Goal: Information Seeking & Learning: Learn about a topic

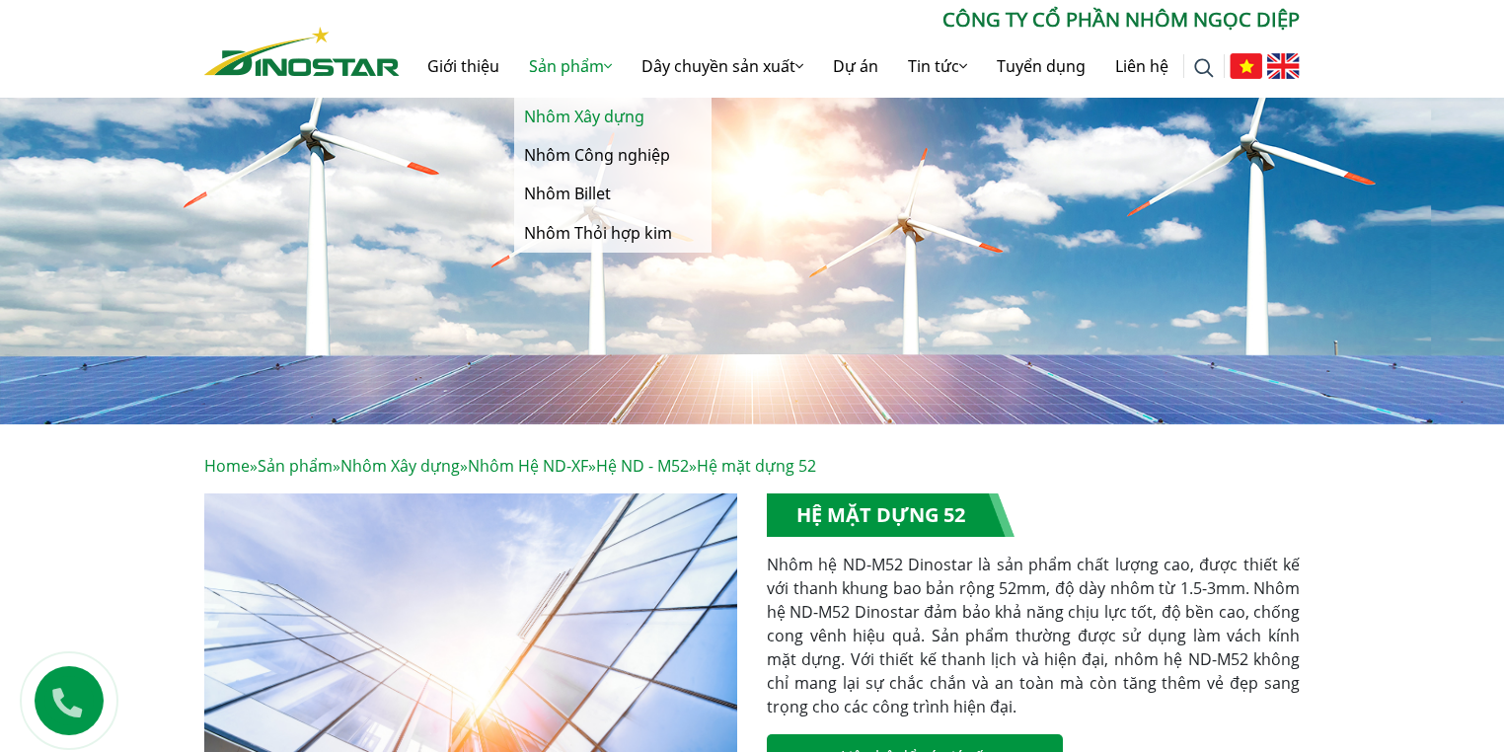
click at [375, 114] on link "Nhôm Xây dựng" at bounding box center [612, 117] width 197 height 38
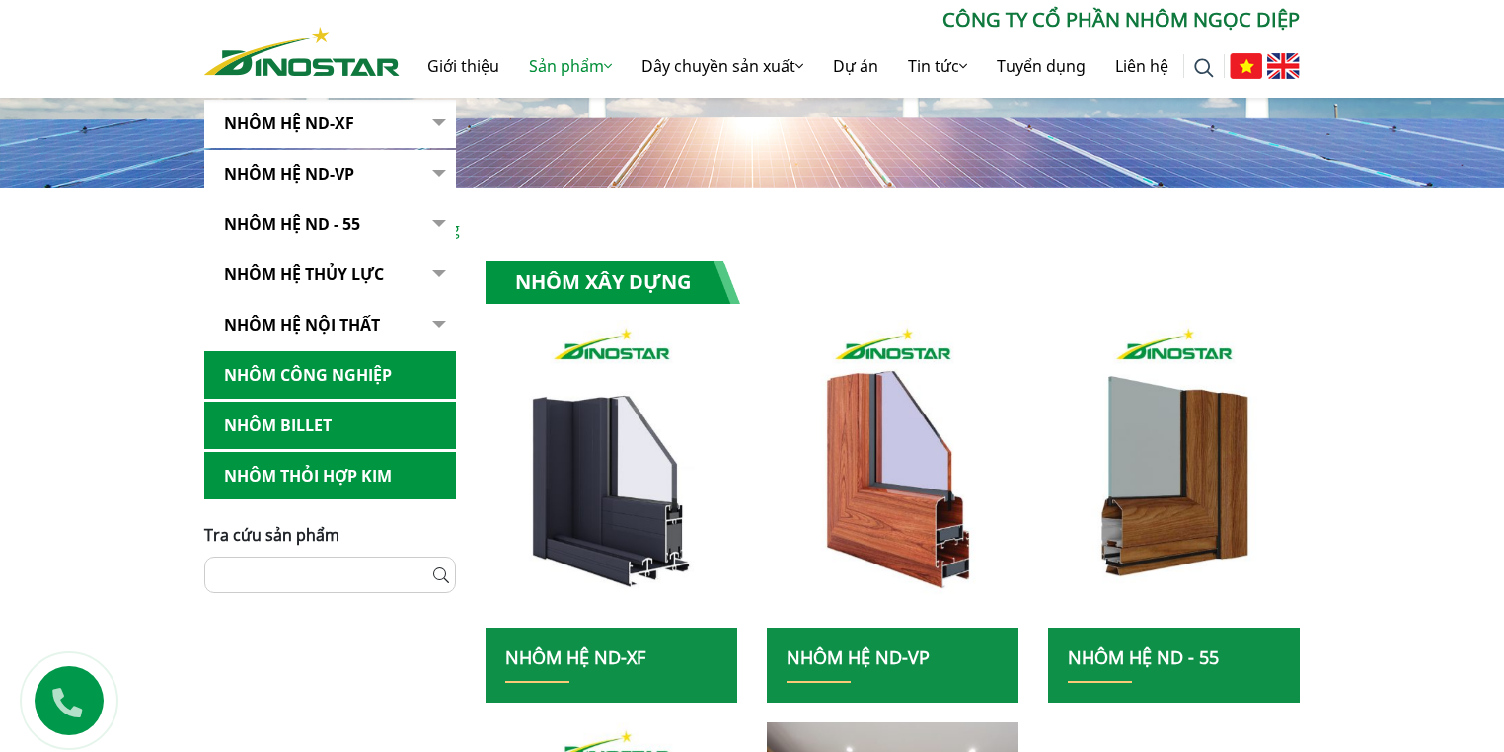
scroll to position [474, 0]
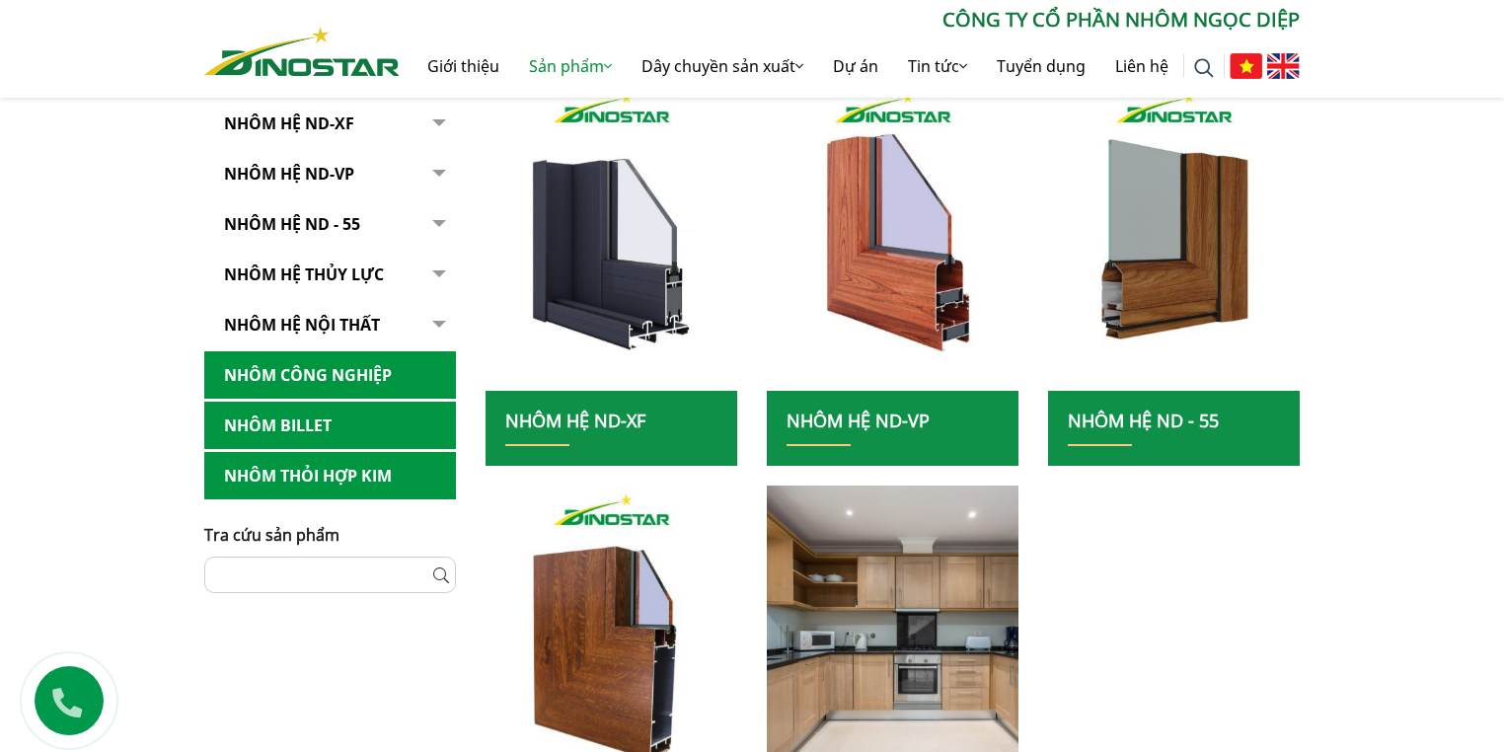
click at [443, 223] on button "button" at bounding box center [436, 224] width 39 height 48
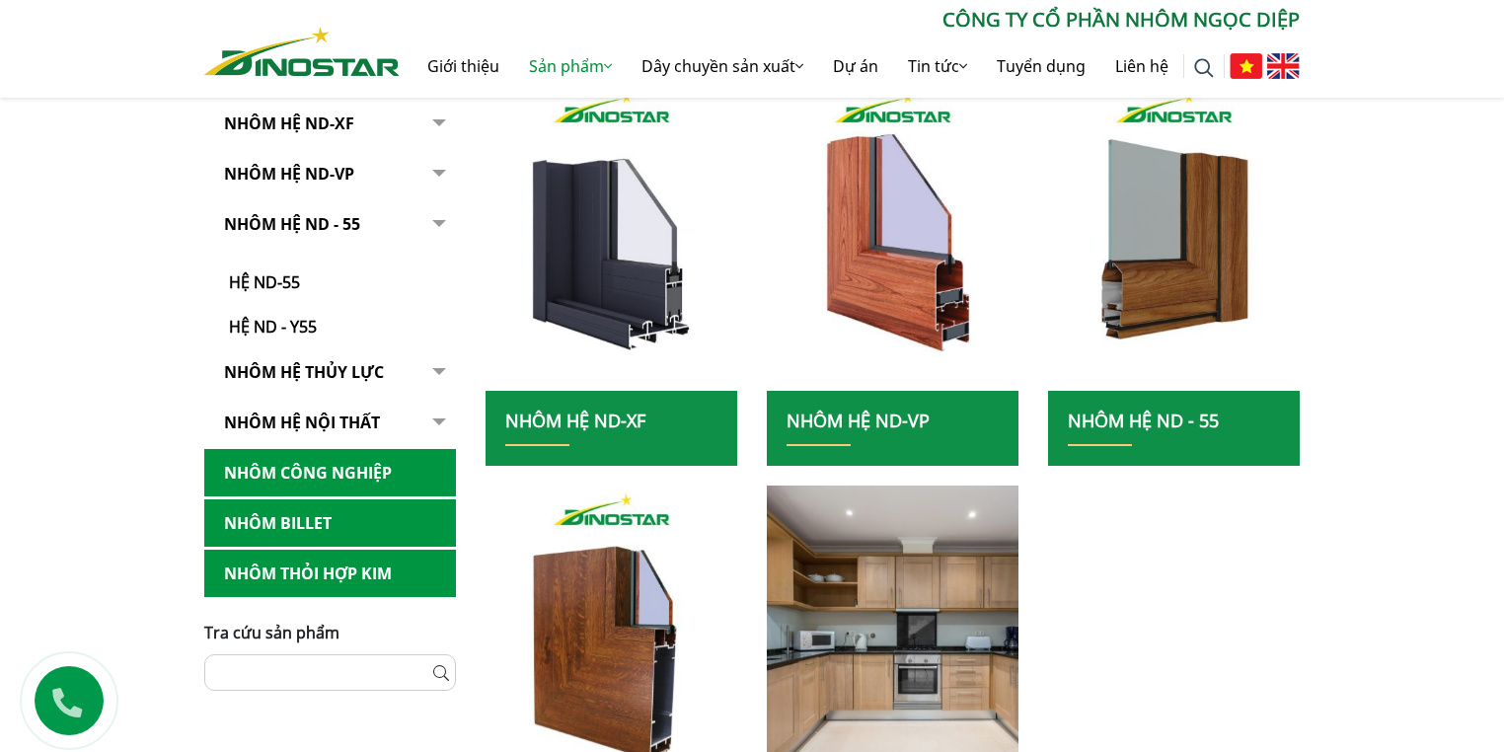
click at [443, 223] on button "button" at bounding box center [436, 269] width 39 height 138
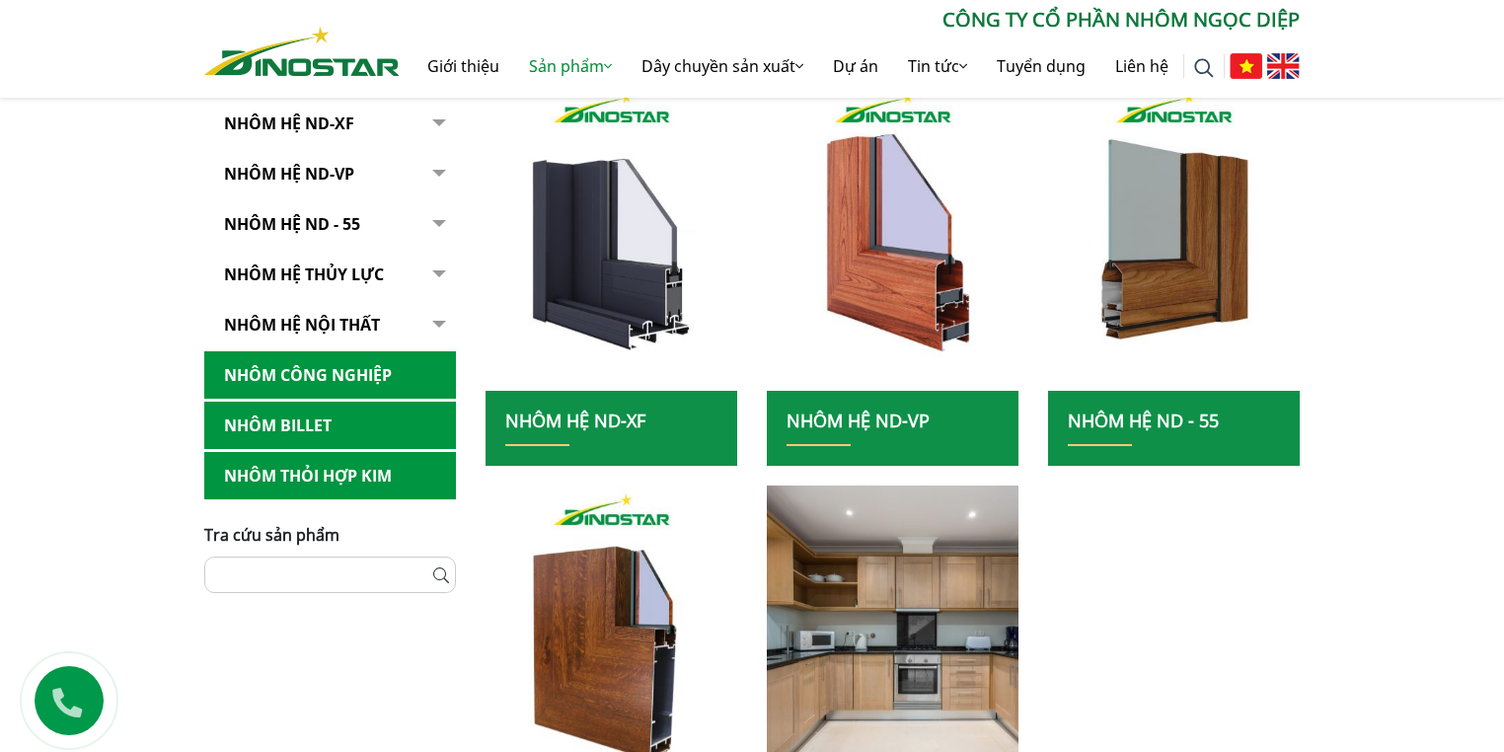
click at [429, 276] on button "button" at bounding box center [436, 275] width 39 height 48
click at [443, 271] on button "button" at bounding box center [436, 275] width 39 height 48
click at [443, 268] on button "button" at bounding box center [436, 275] width 39 height 48
click at [434, 268] on button "button" at bounding box center [436, 275] width 39 height 48
click at [440, 321] on button "button" at bounding box center [436, 325] width 39 height 48
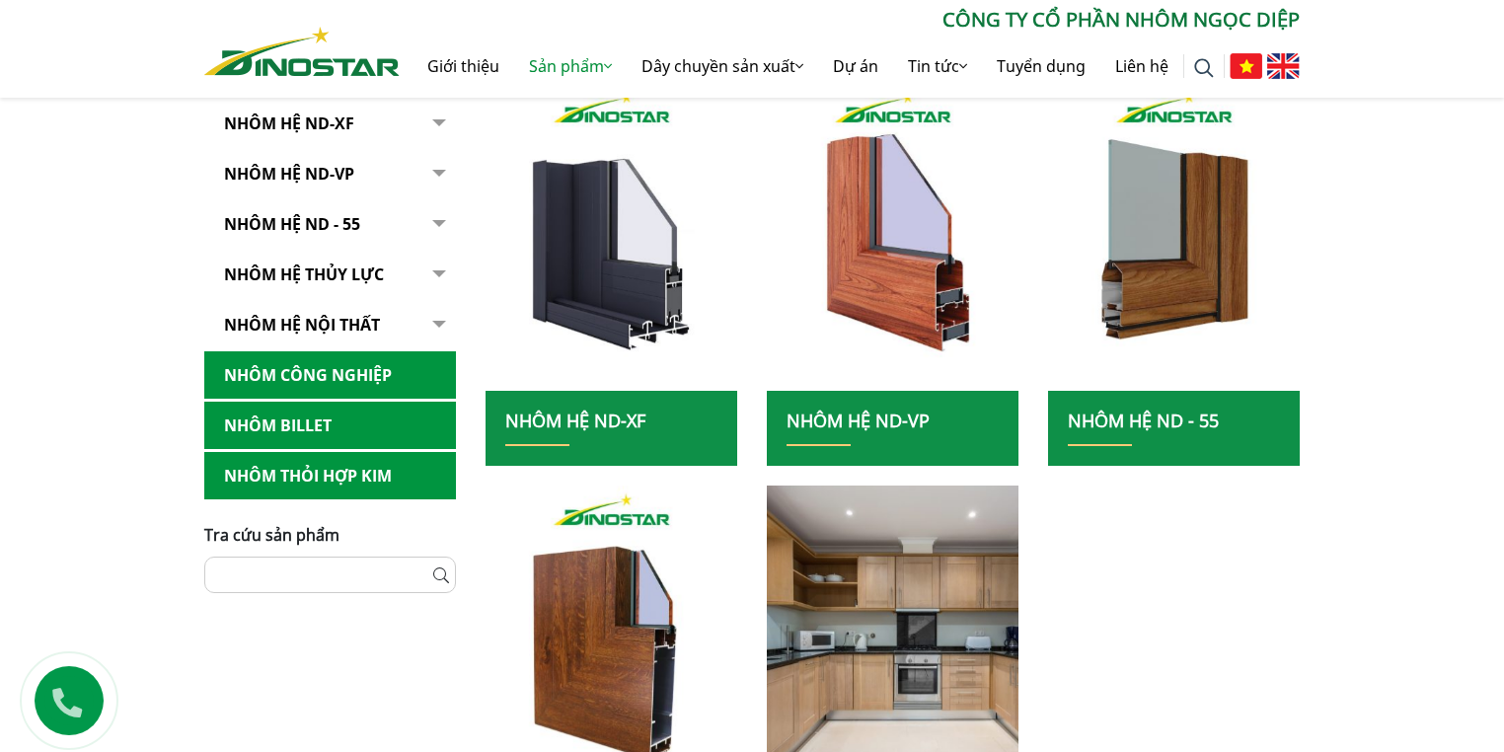
click at [438, 174] on button "button" at bounding box center [436, 174] width 39 height 48
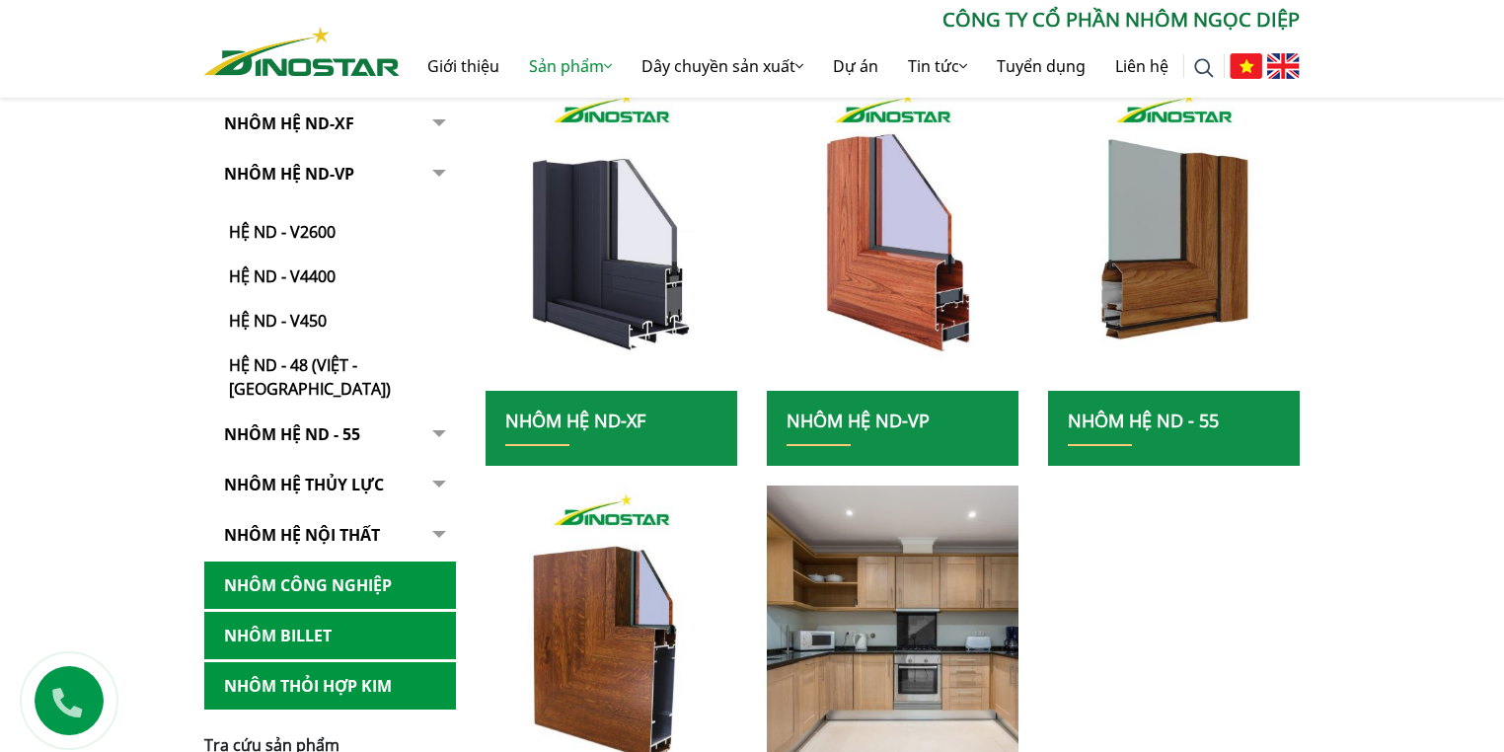
click at [438, 116] on button "button" at bounding box center [436, 124] width 39 height 48
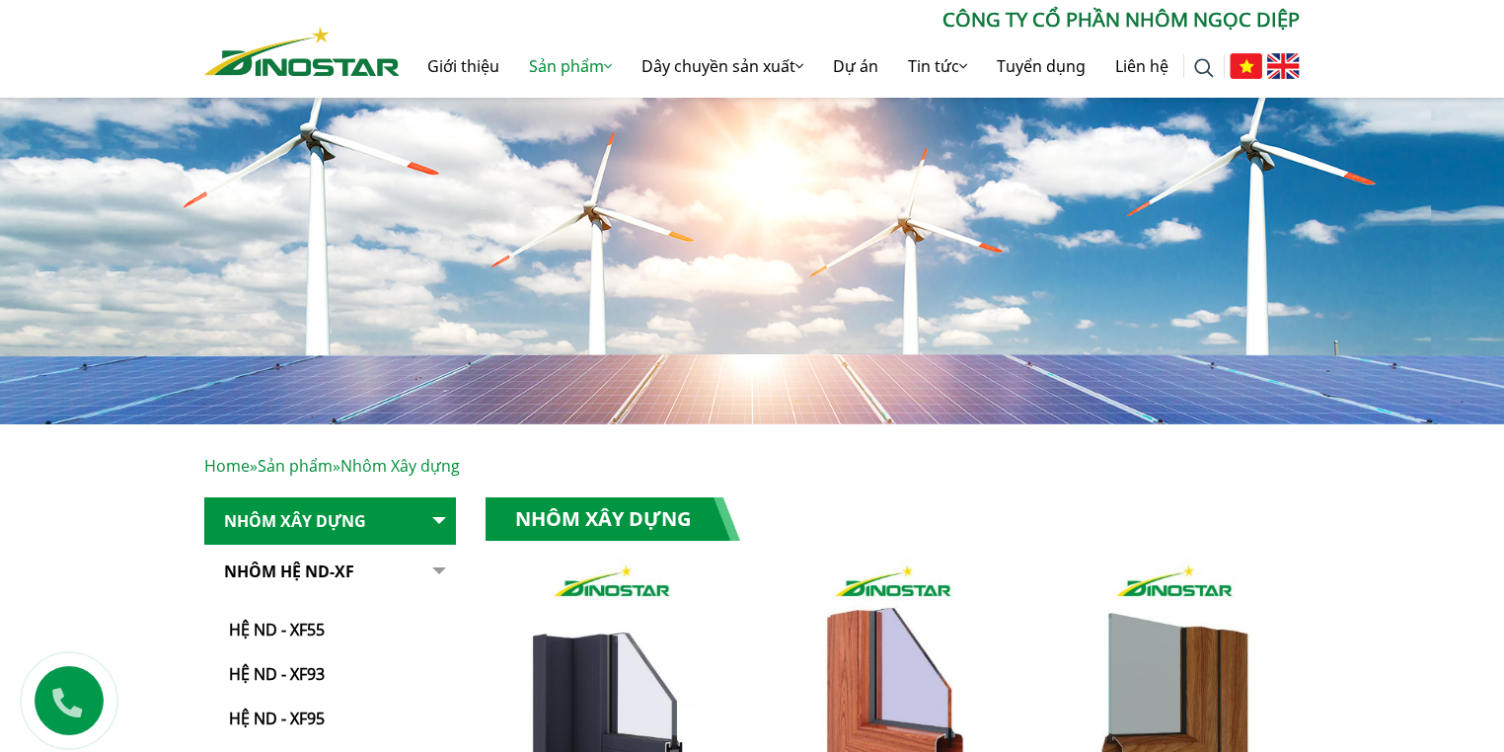
scroll to position [237, 0]
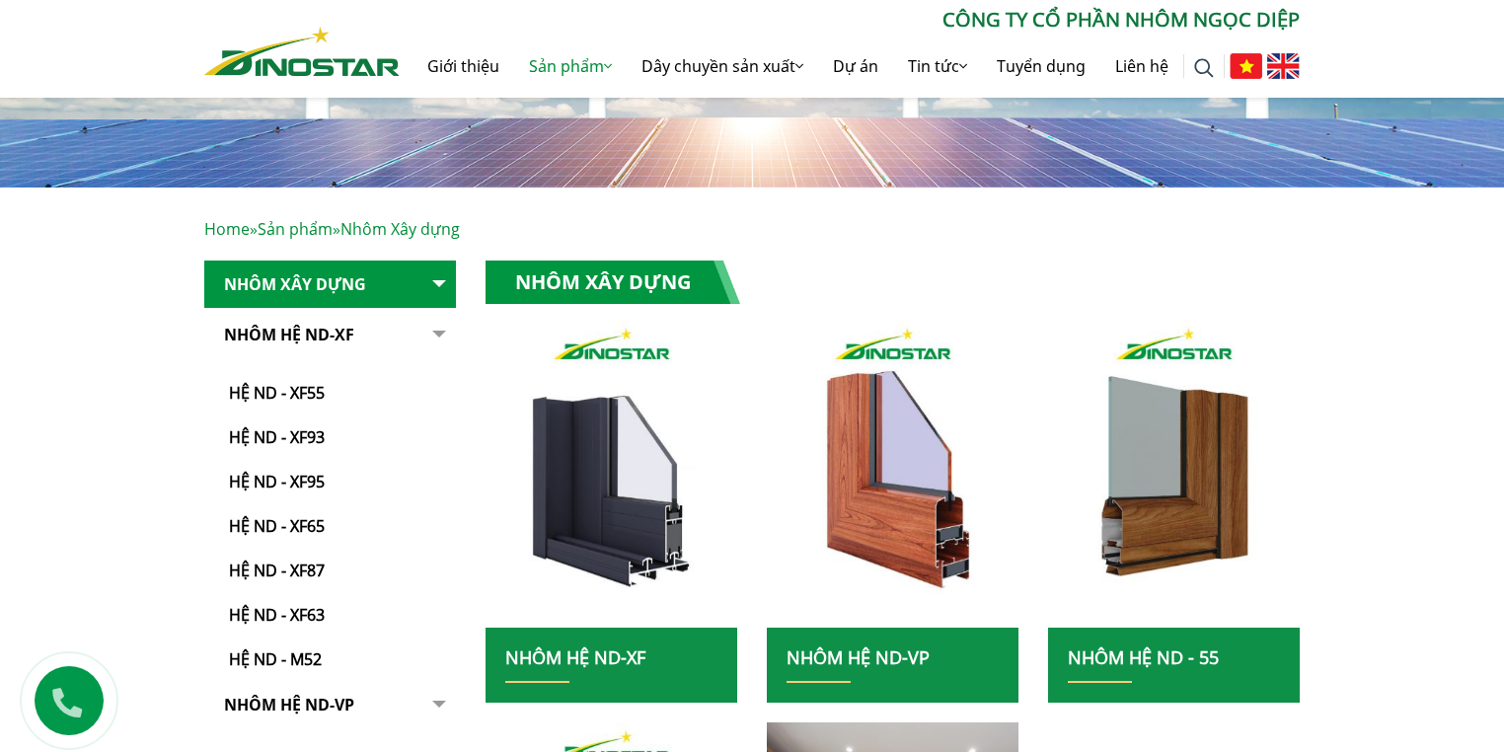
click at [442, 279] on button "button" at bounding box center [436, 676] width 39 height 830
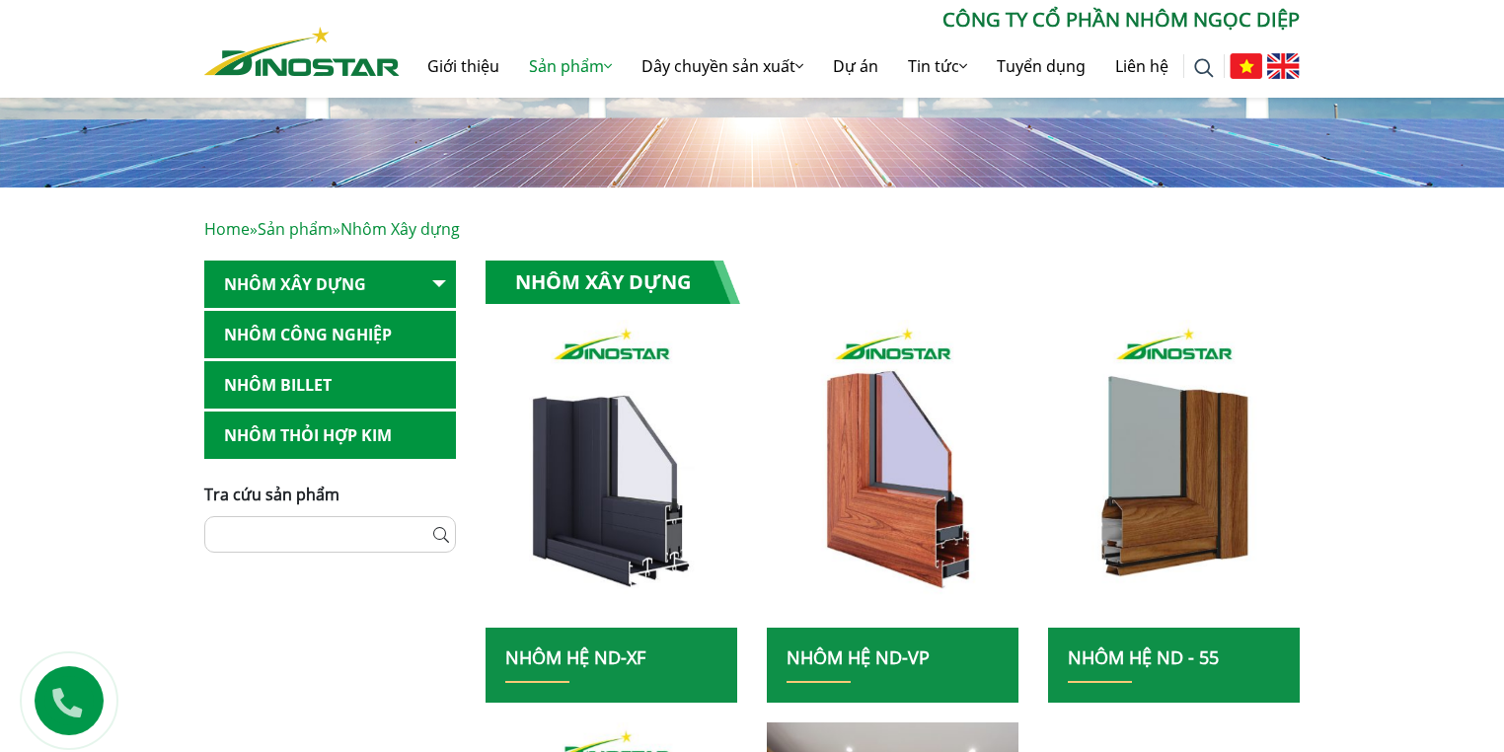
click at [421, 343] on link "Nhôm Công nghiệp" at bounding box center [330, 335] width 252 height 48
click at [349, 318] on link "Nhôm Công nghiệp" at bounding box center [330, 335] width 252 height 48
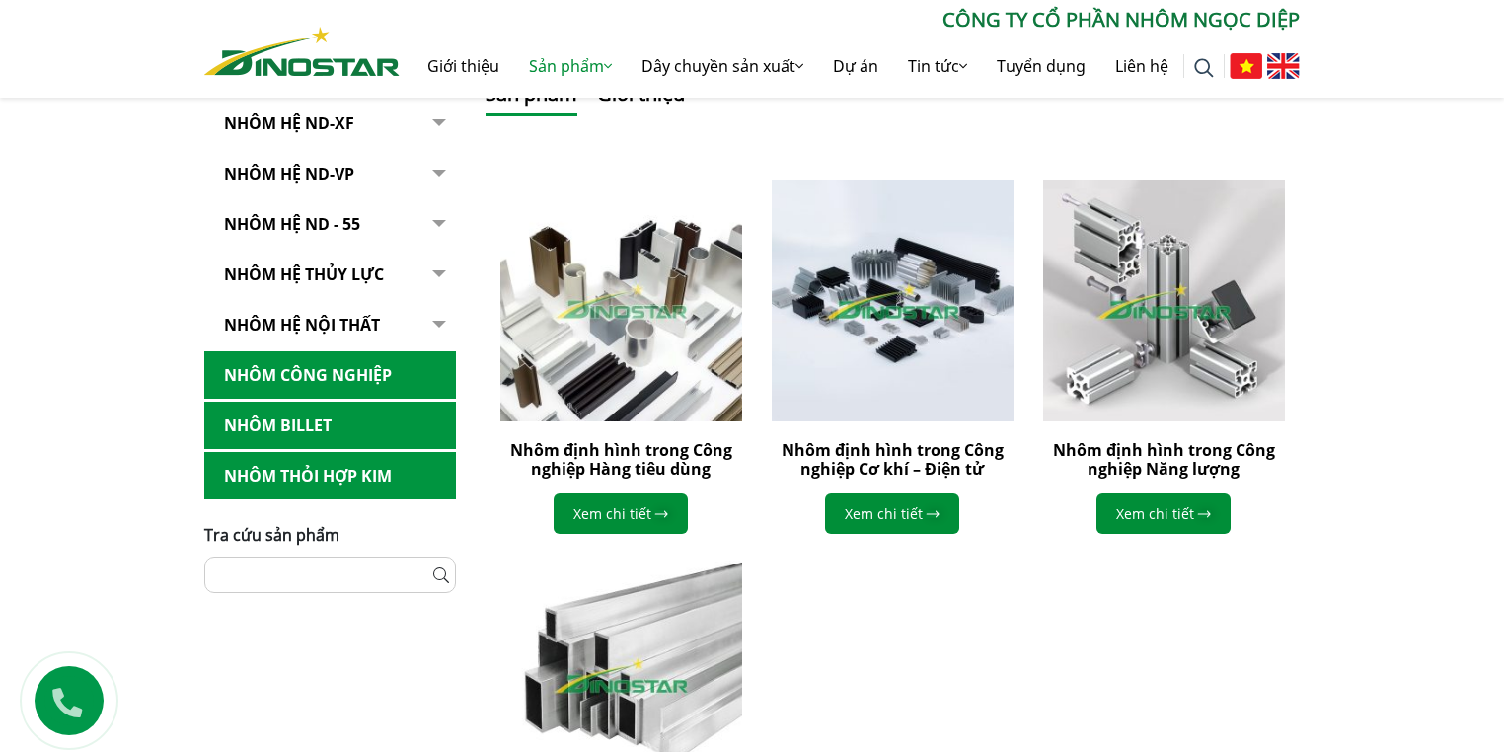
scroll to position [237, 0]
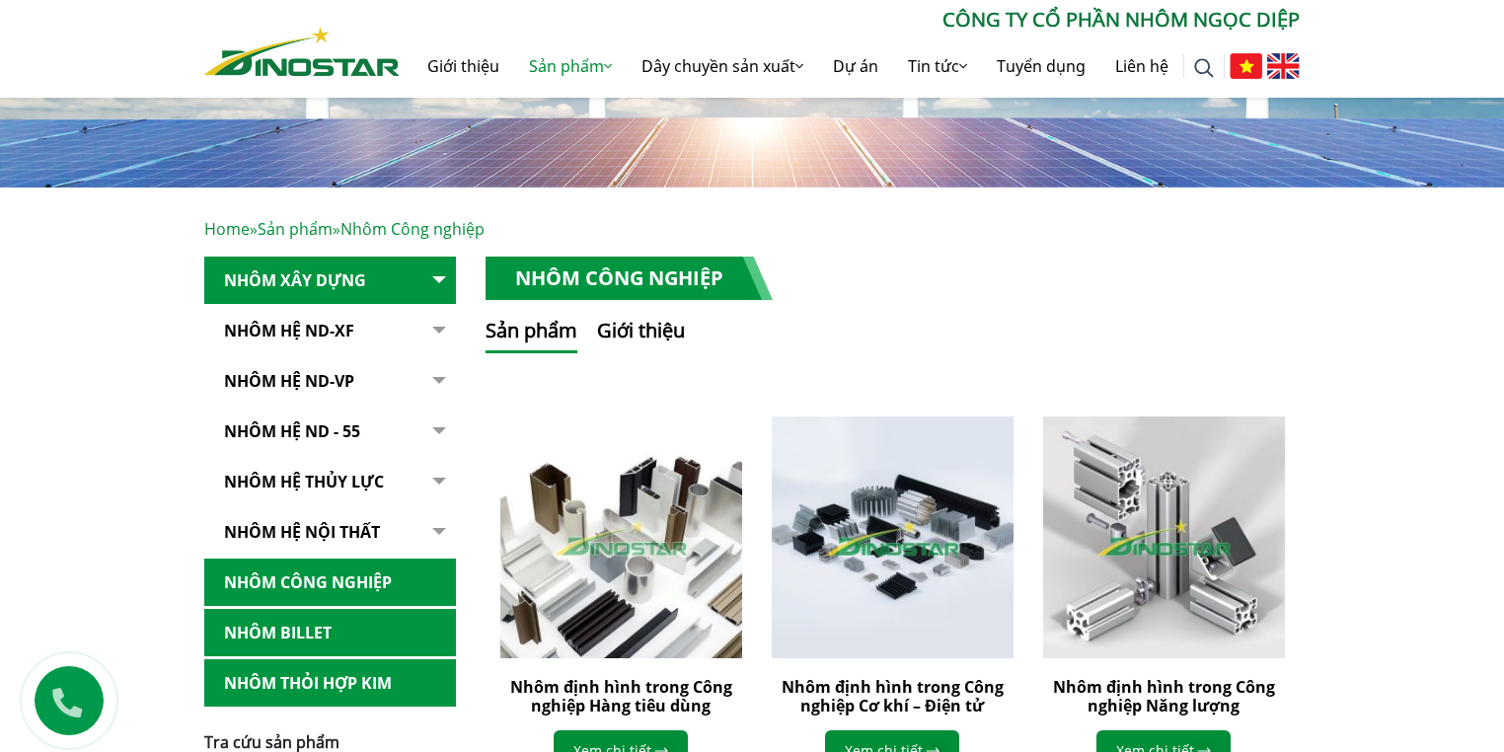
click at [363, 565] on link "Nhôm Công nghiệp" at bounding box center [330, 583] width 252 height 48
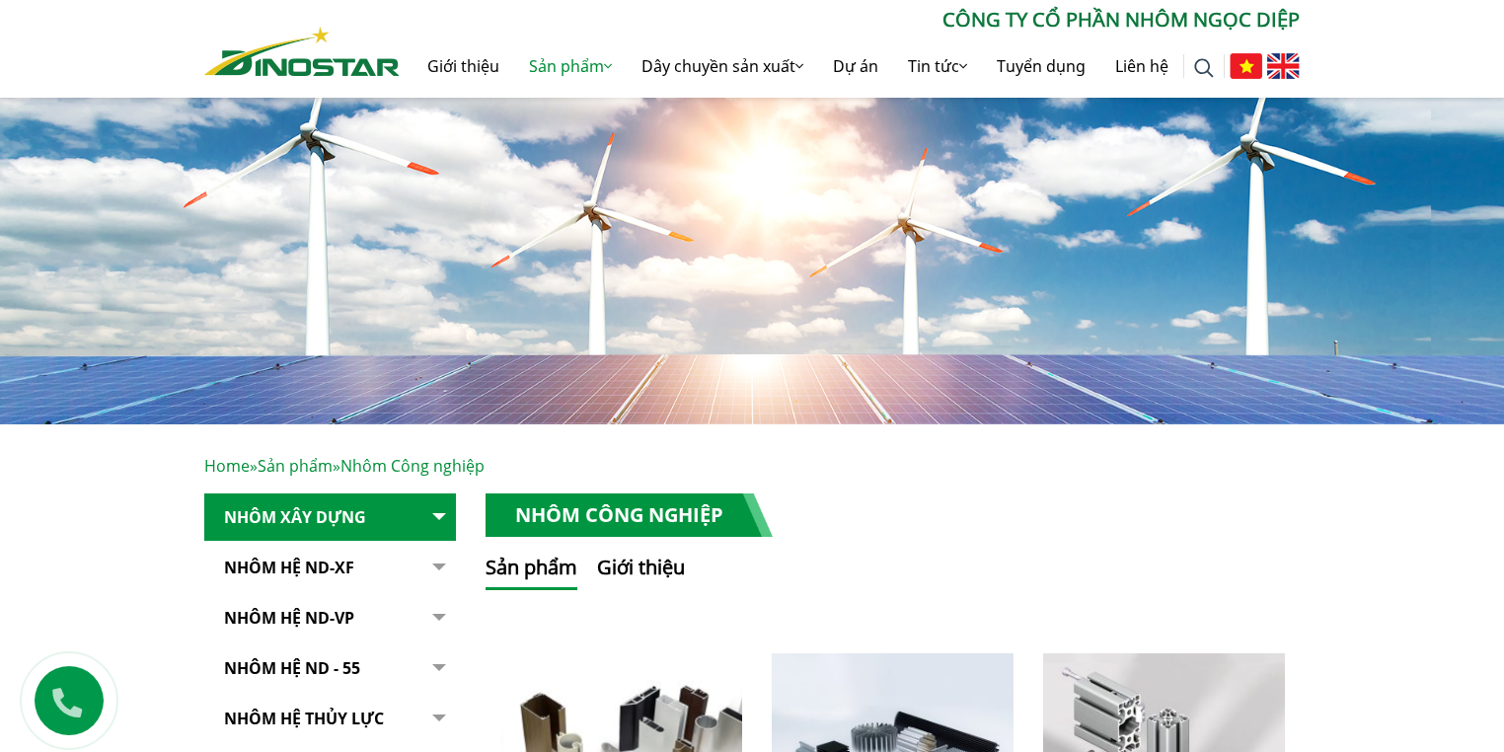
scroll to position [237, 0]
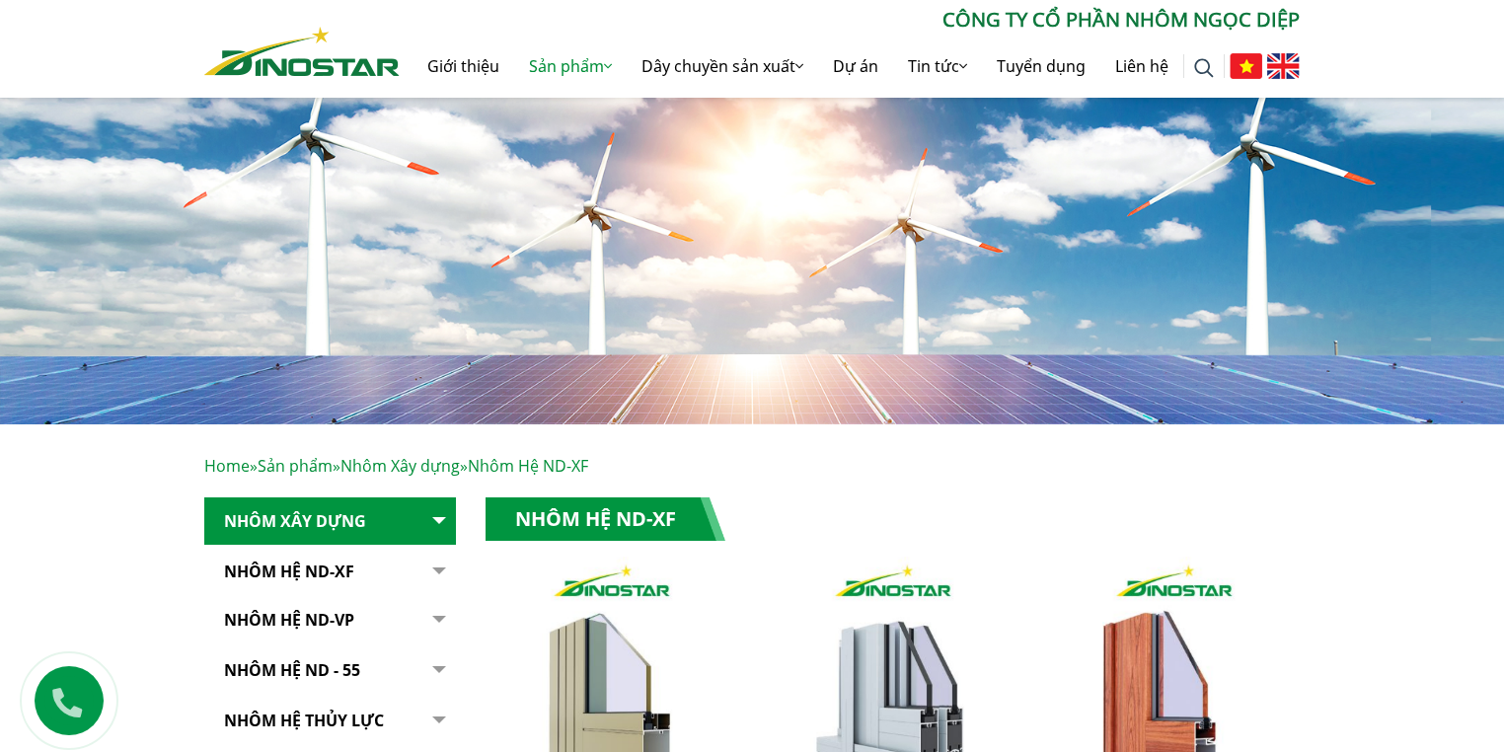
scroll to position [237, 0]
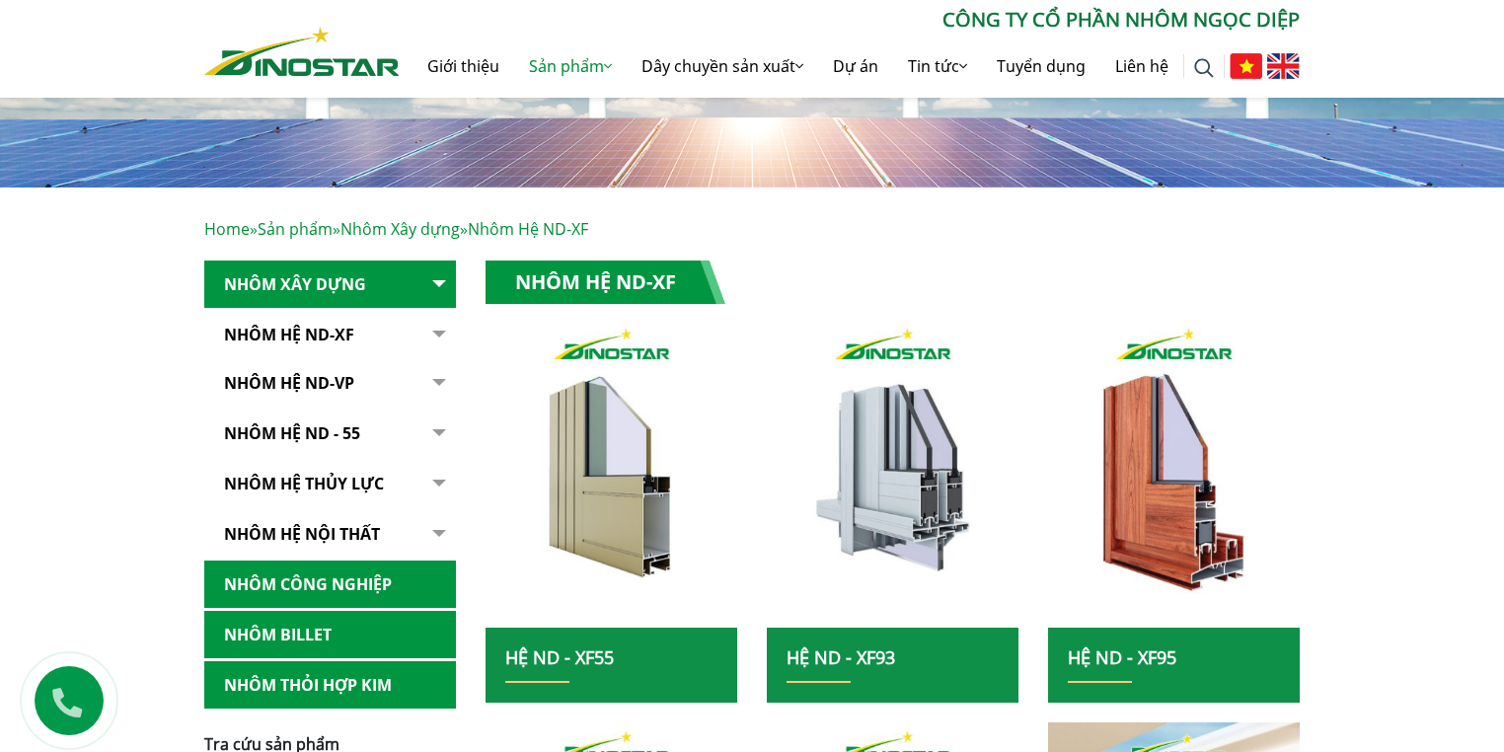
click at [319, 573] on link "Nhôm Công nghiệp" at bounding box center [330, 585] width 252 height 48
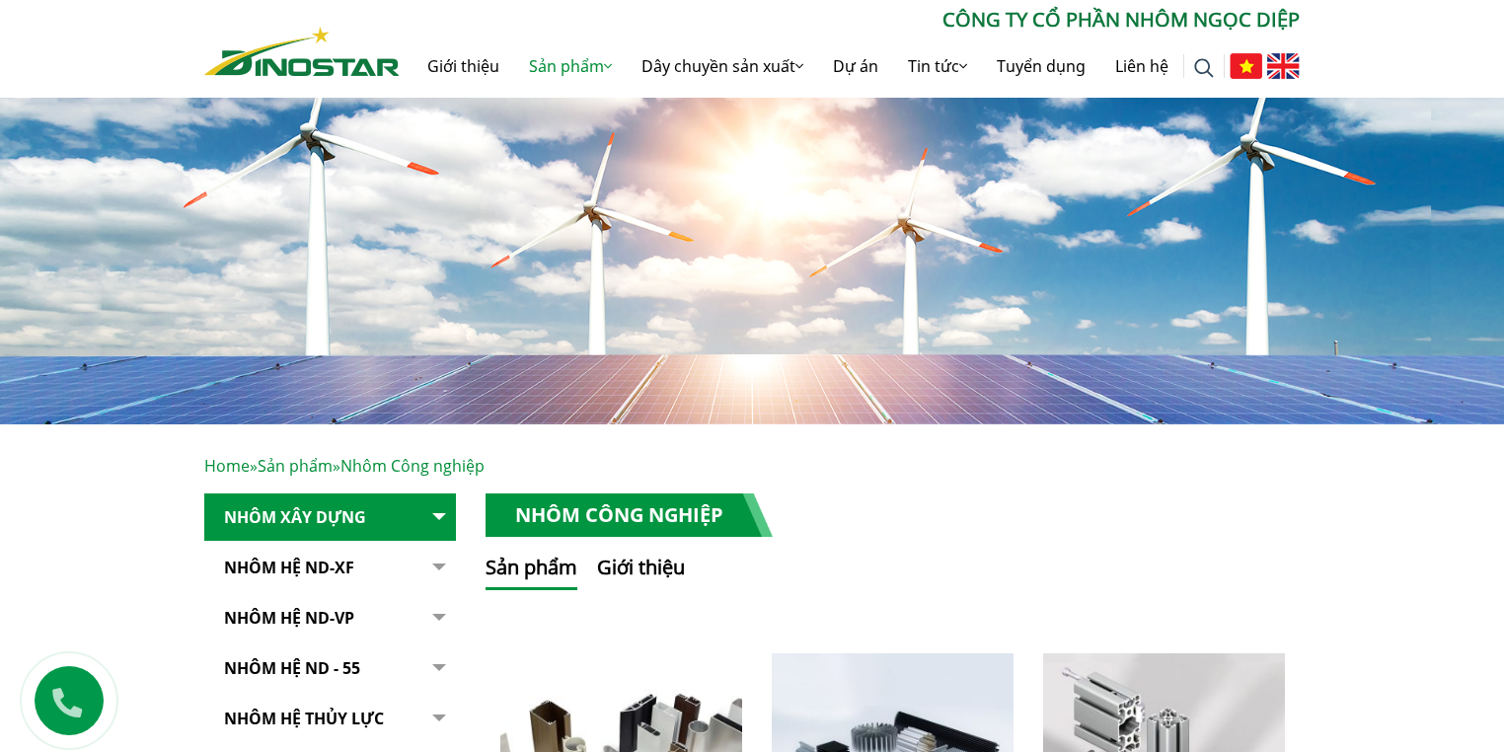
click at [443, 510] on button "button" at bounding box center [436, 644] width 39 height 300
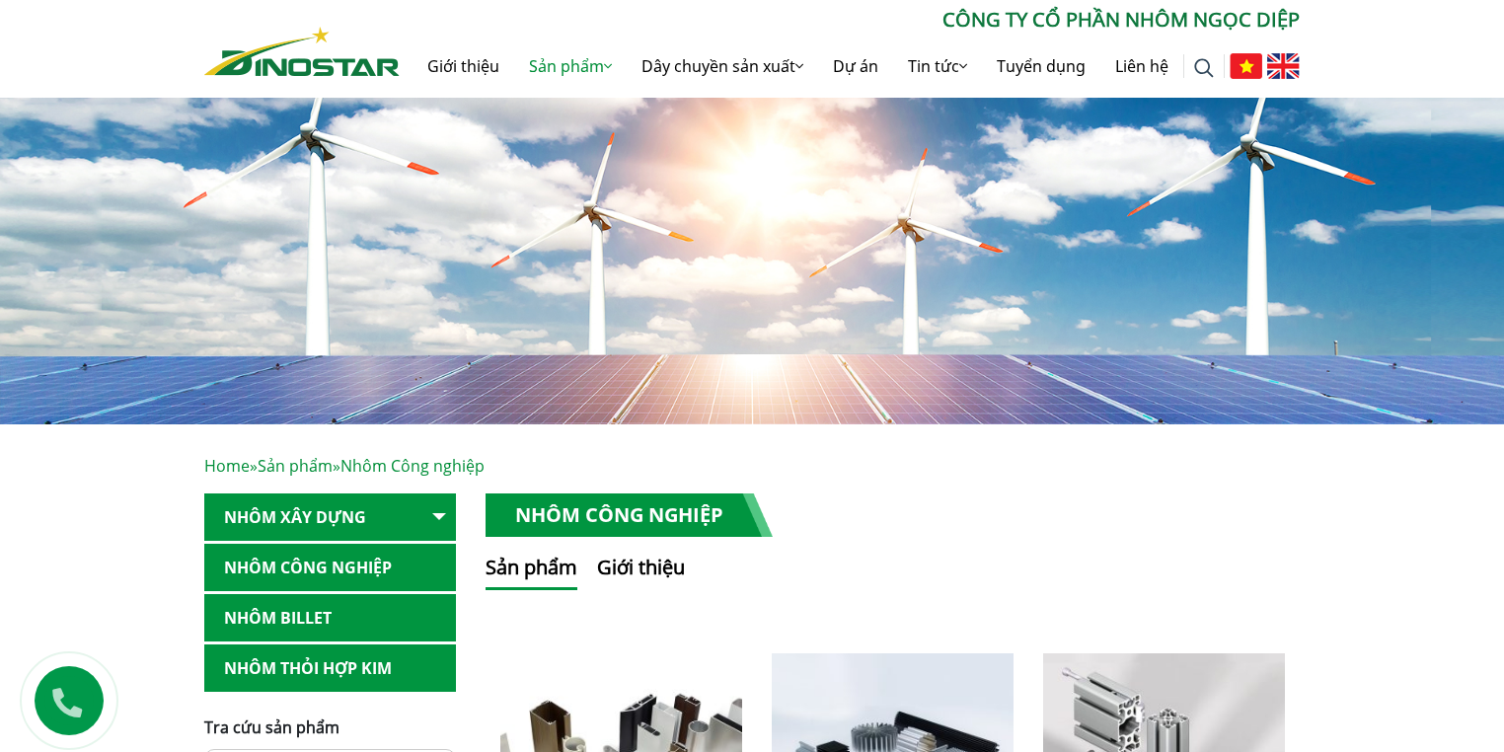
click at [379, 566] on link "Nhôm Công nghiệp" at bounding box center [330, 568] width 252 height 48
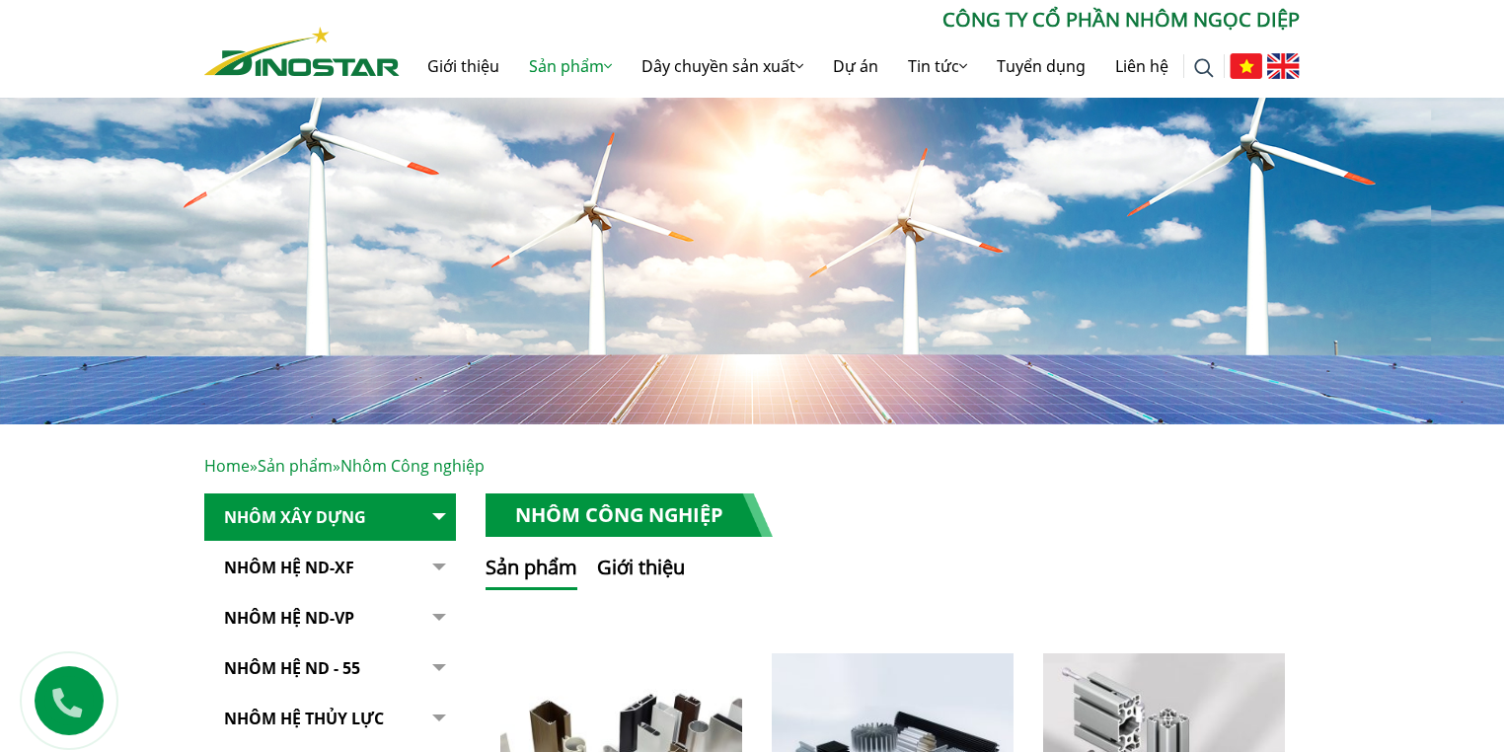
scroll to position [237, 0]
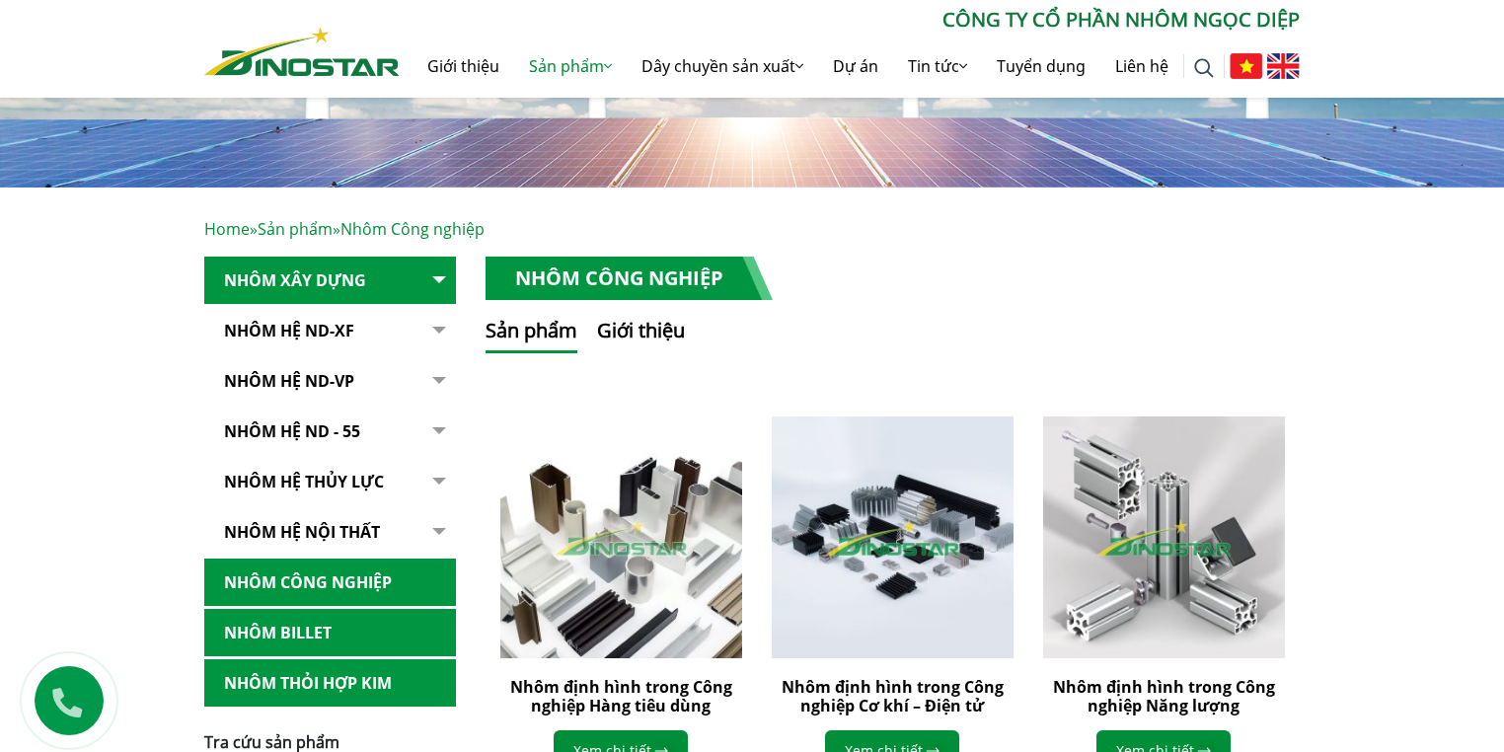
click at [329, 327] on link "Nhôm Hệ ND-XF" at bounding box center [330, 331] width 252 height 48
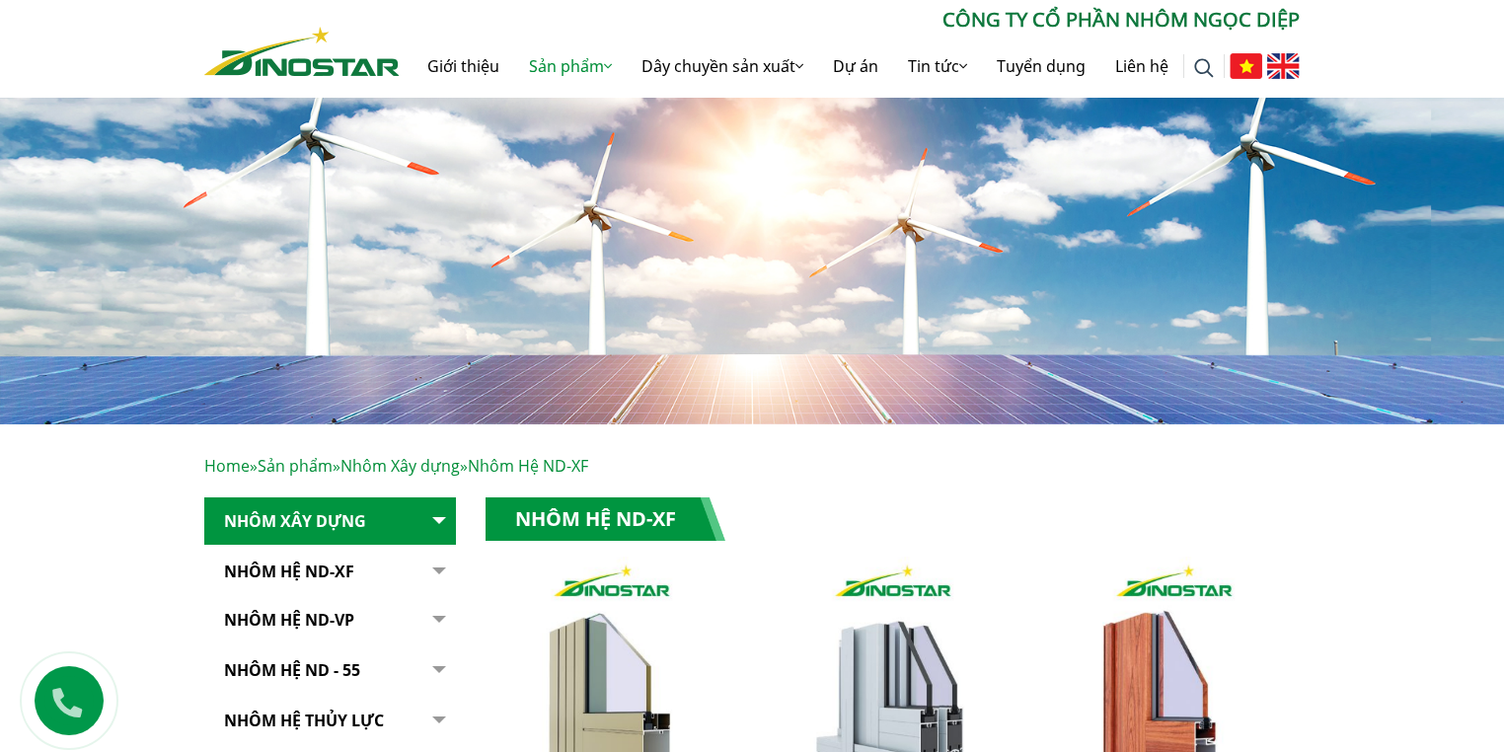
click at [442, 569] on button "button" at bounding box center [436, 572] width 39 height 48
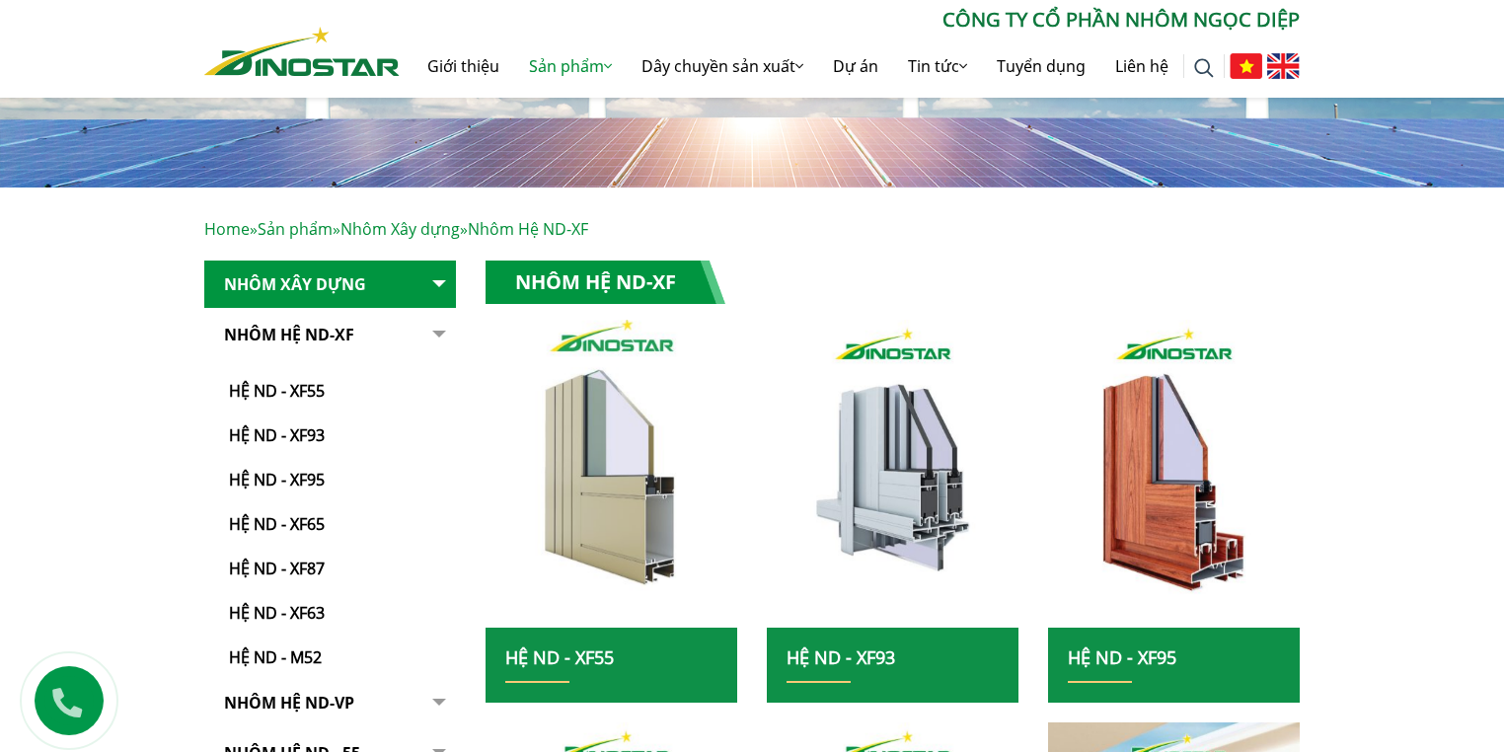
scroll to position [474, 0]
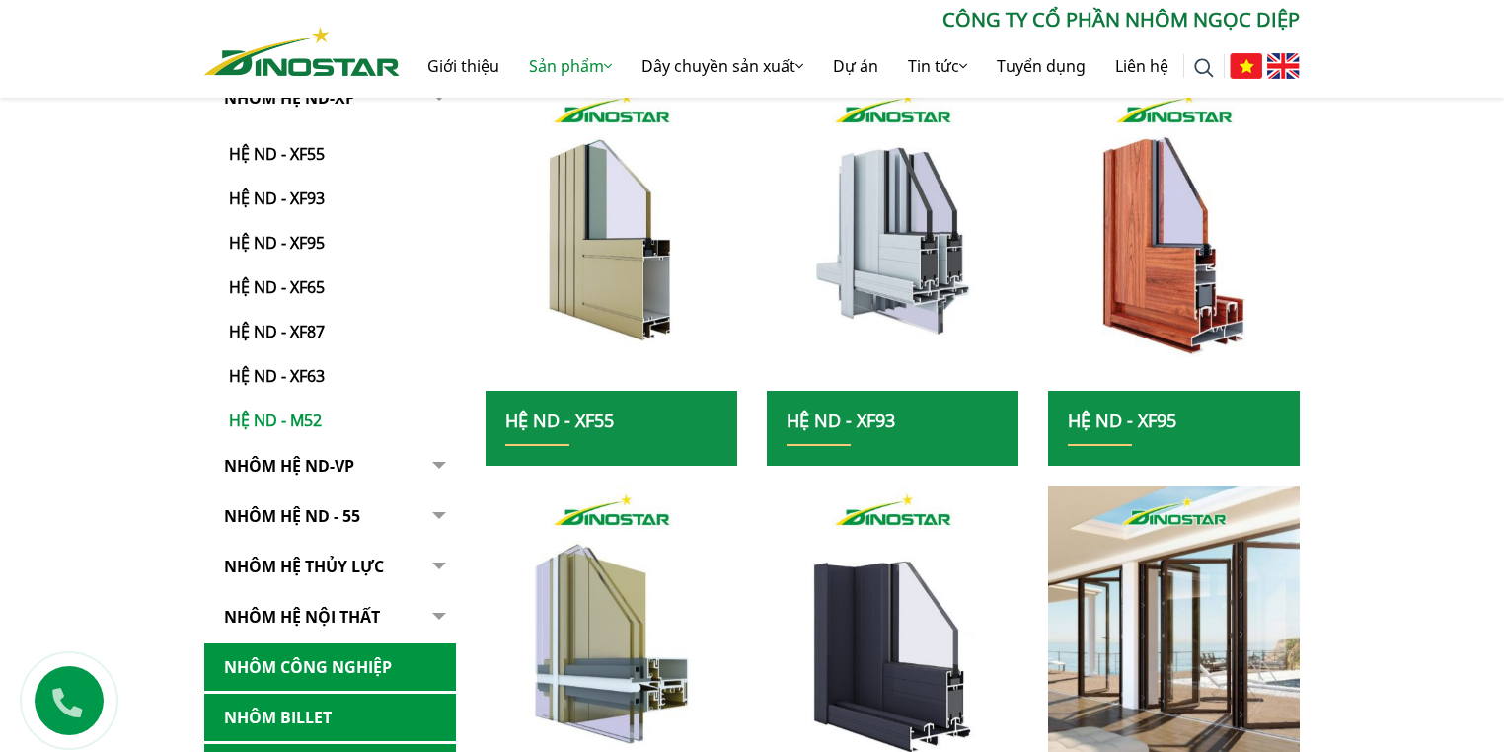
click at [304, 421] on link "Hệ ND - M52" at bounding box center [335, 410] width 242 height 43
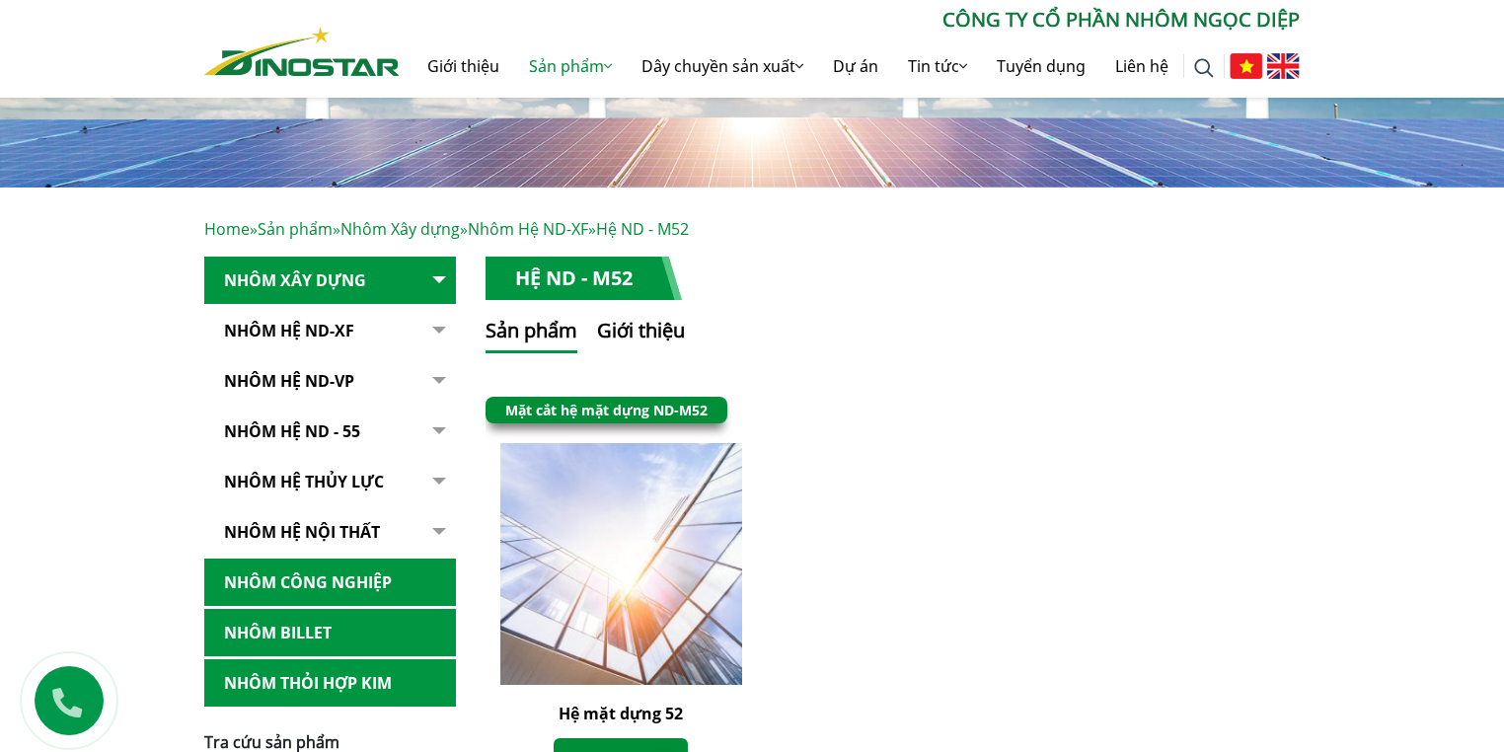
scroll to position [474, 0]
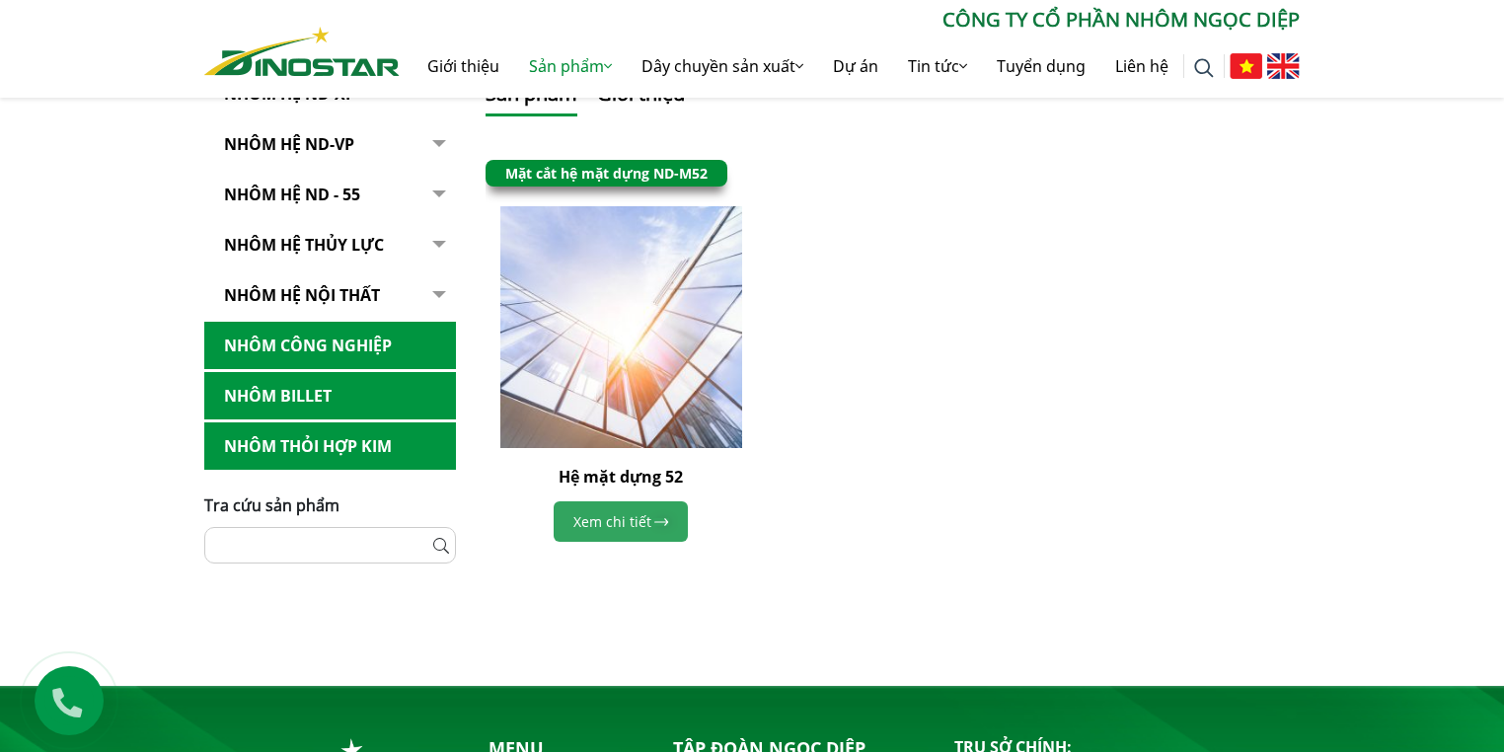
click at [611, 514] on link "Xem chi tiết" at bounding box center [621, 521] width 134 height 40
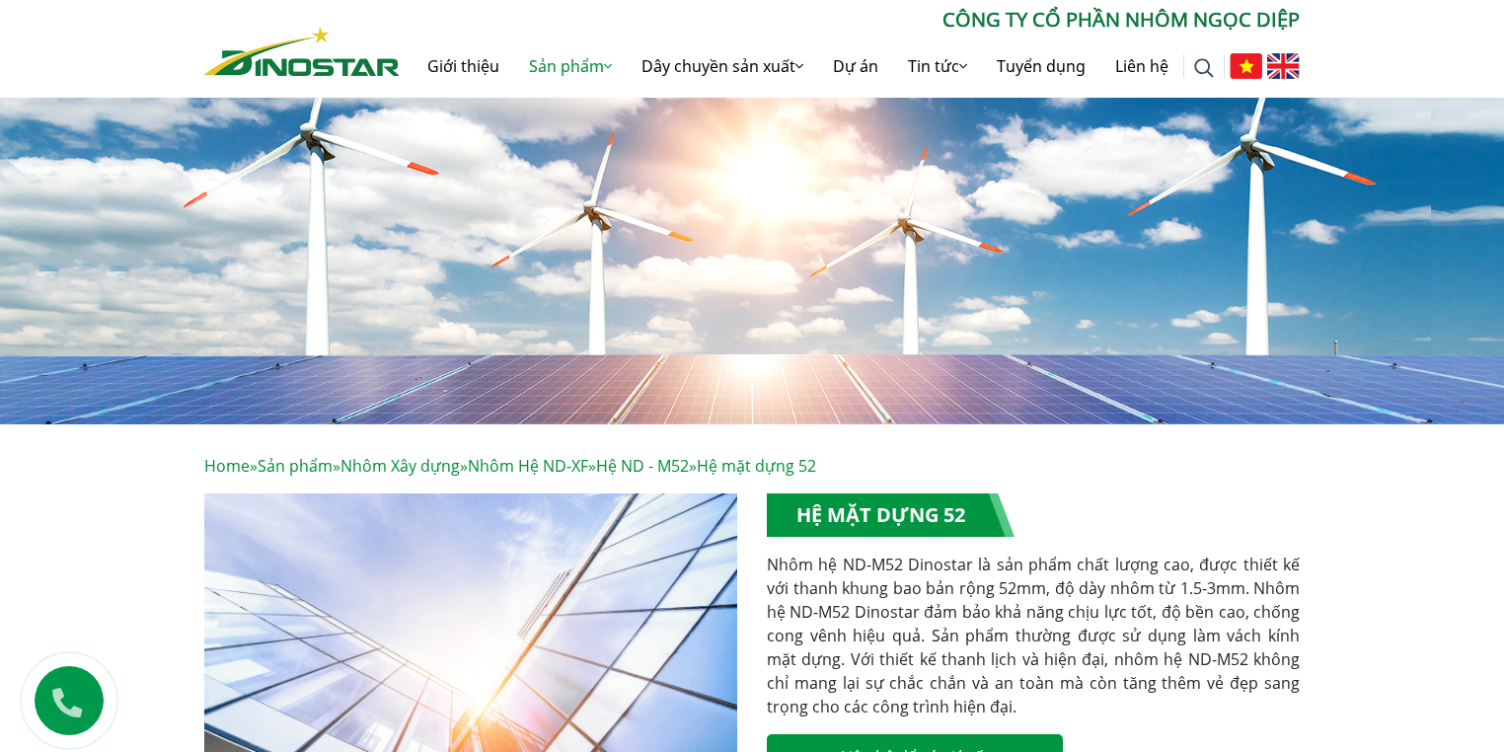
click at [652, 467] on link "Hệ ND - M52" at bounding box center [642, 466] width 93 height 22
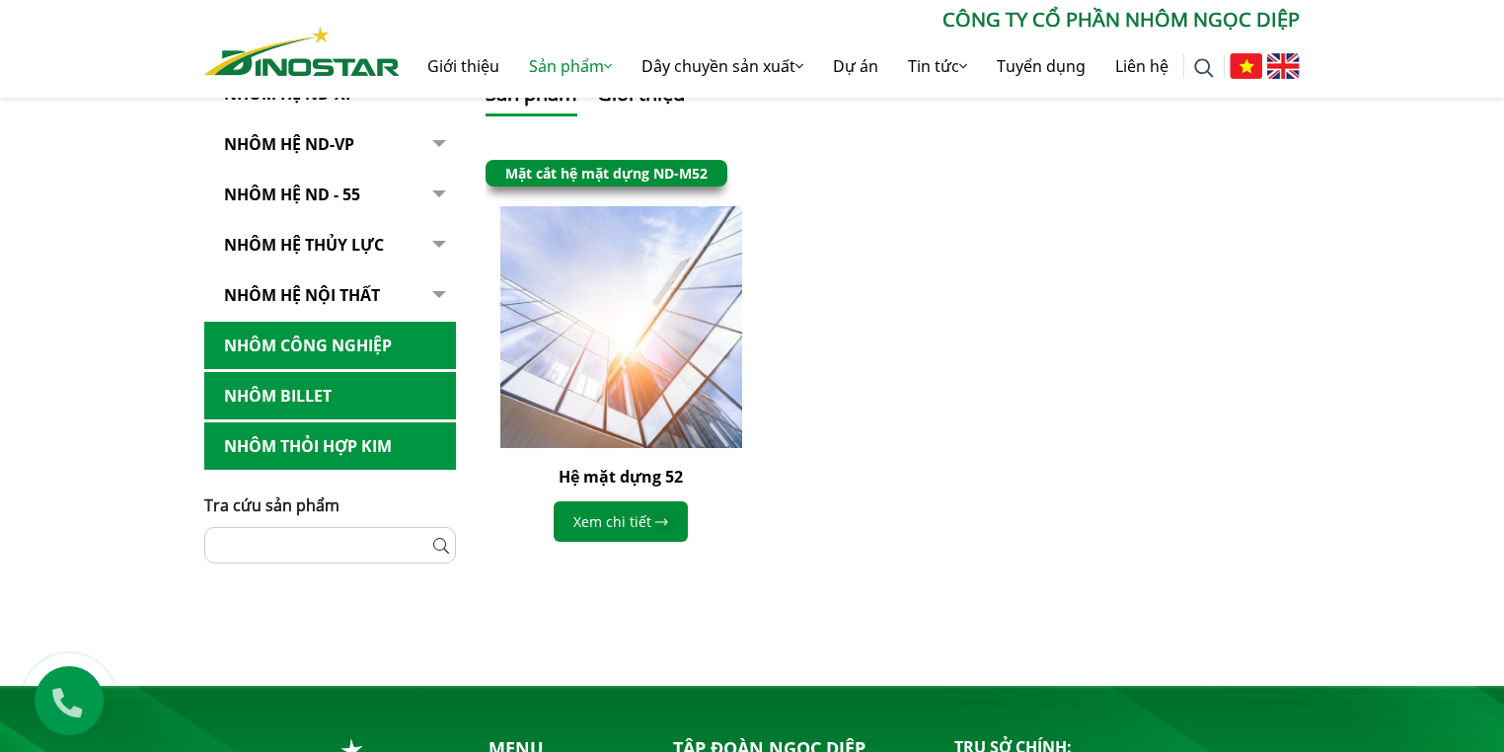
scroll to position [237, 0]
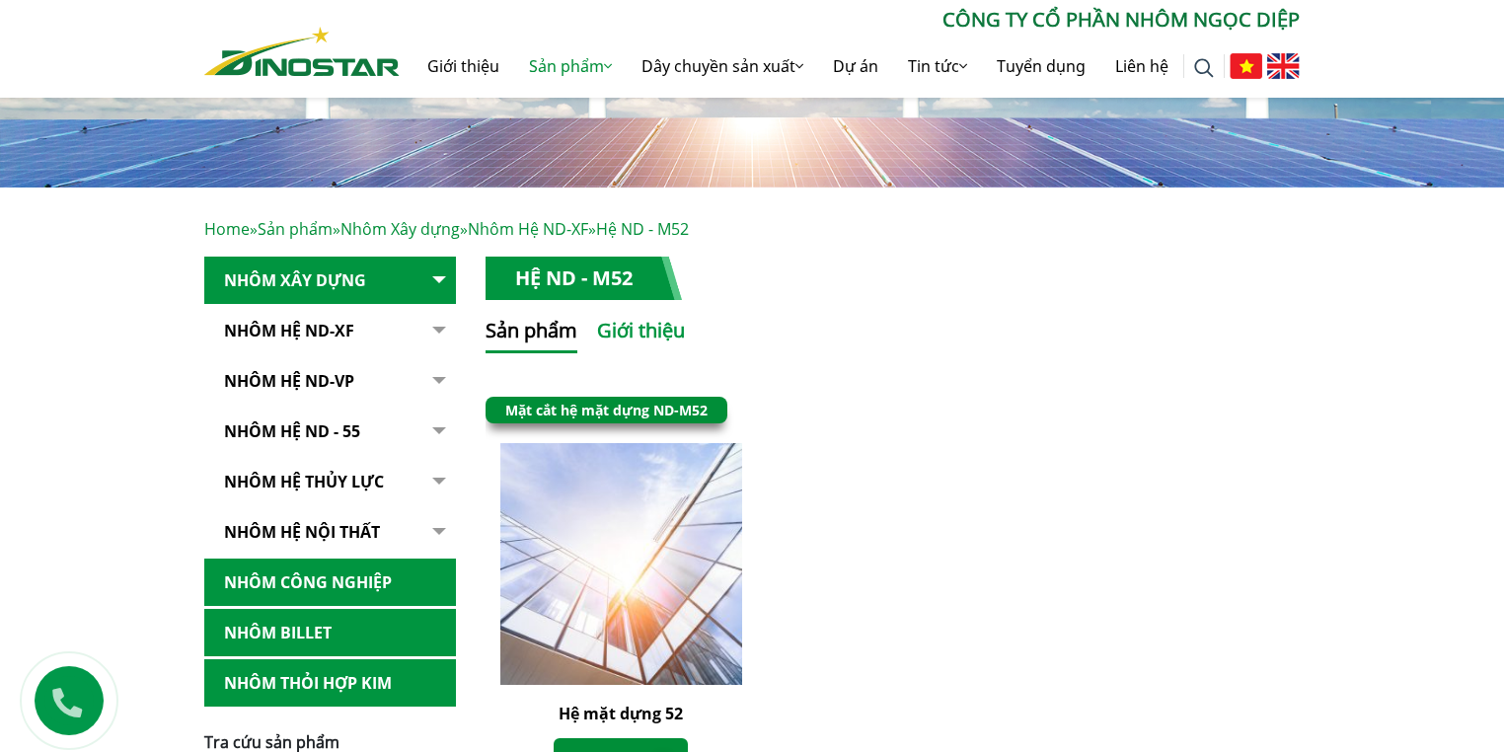
click at [620, 324] on button "Giới thiệu" at bounding box center [641, 335] width 88 height 38
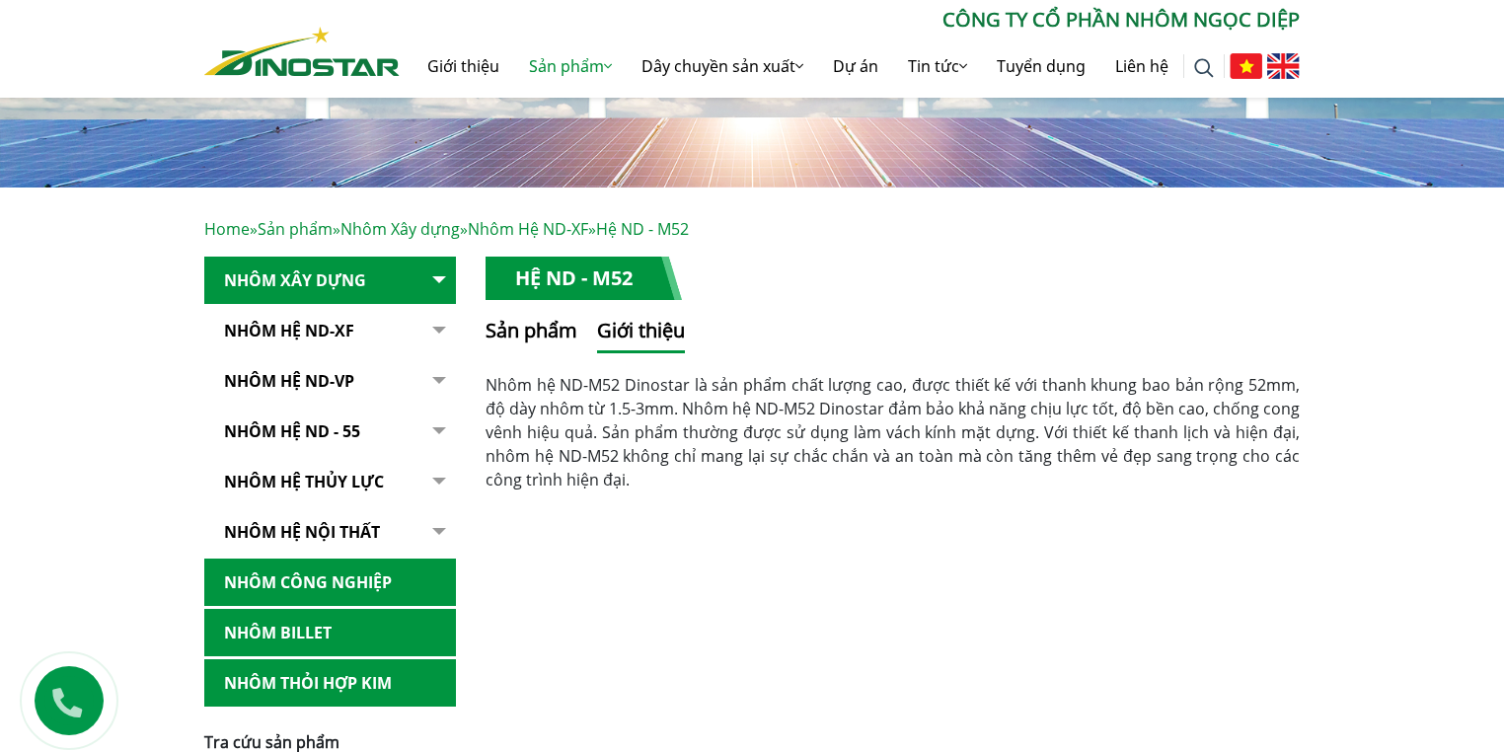
click at [611, 288] on h1 "Hệ ND - M52" at bounding box center [584, 278] width 196 height 43
click at [551, 338] on button "Sản phẩm" at bounding box center [532, 335] width 92 height 38
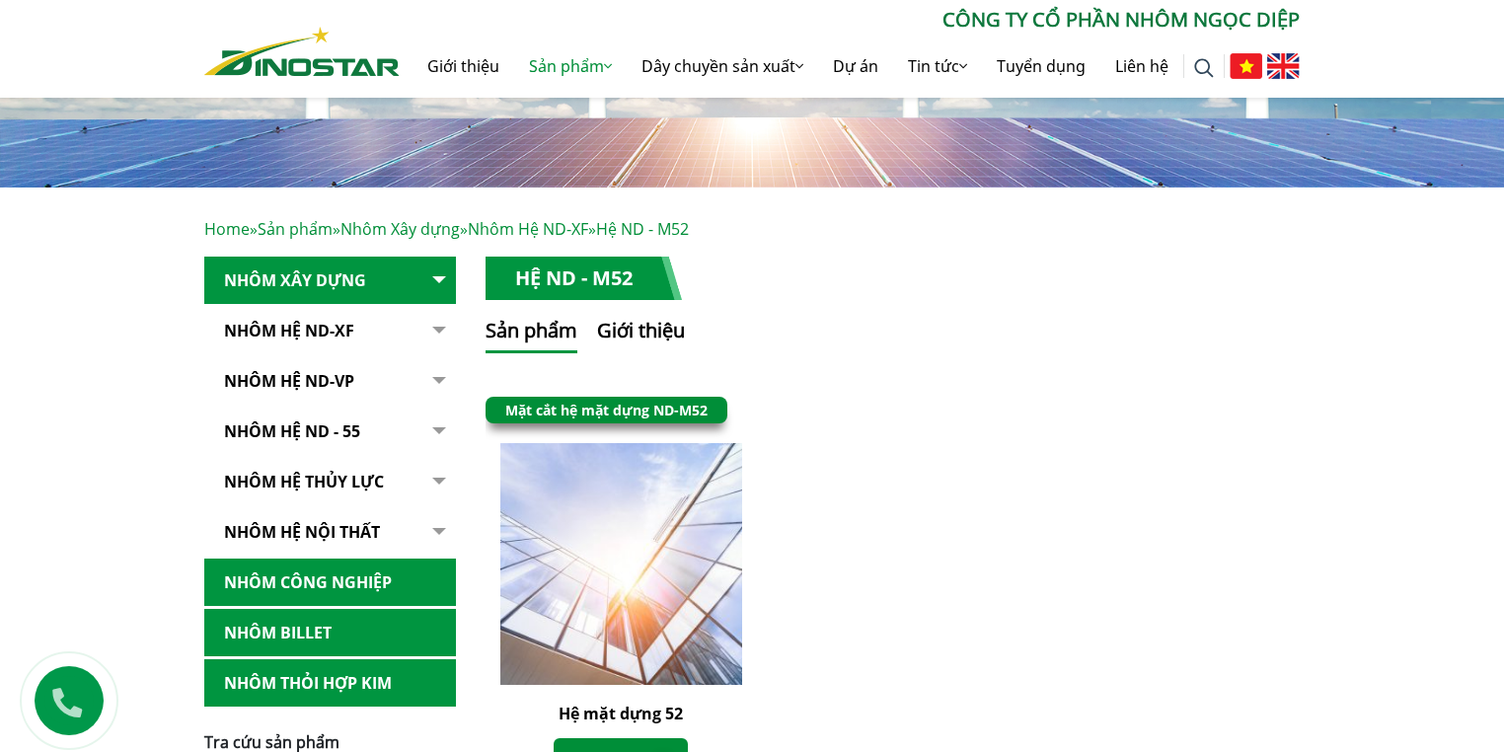
scroll to position [474, 0]
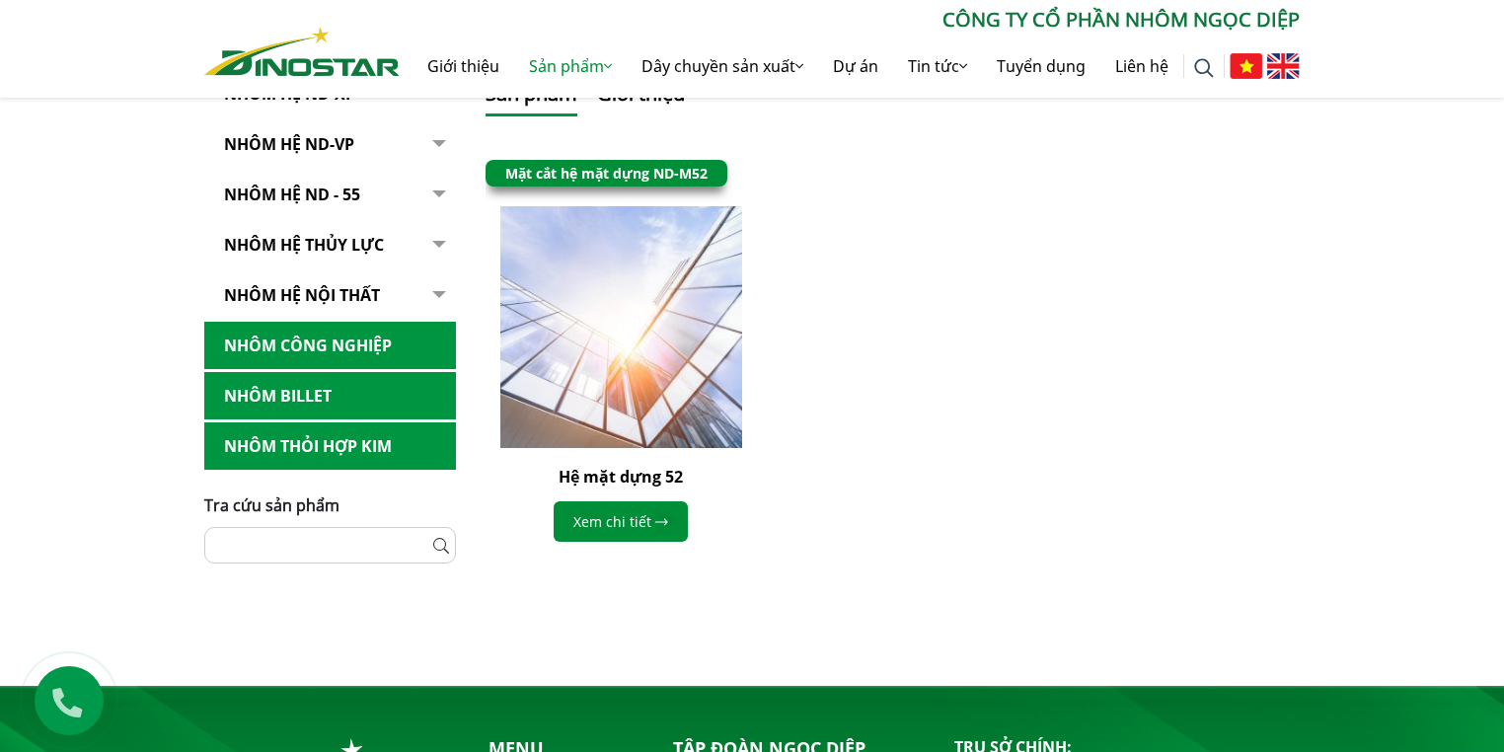
click at [614, 169] on link "Mặt cắt hệ mặt dựng ND-M52" at bounding box center [606, 173] width 202 height 19
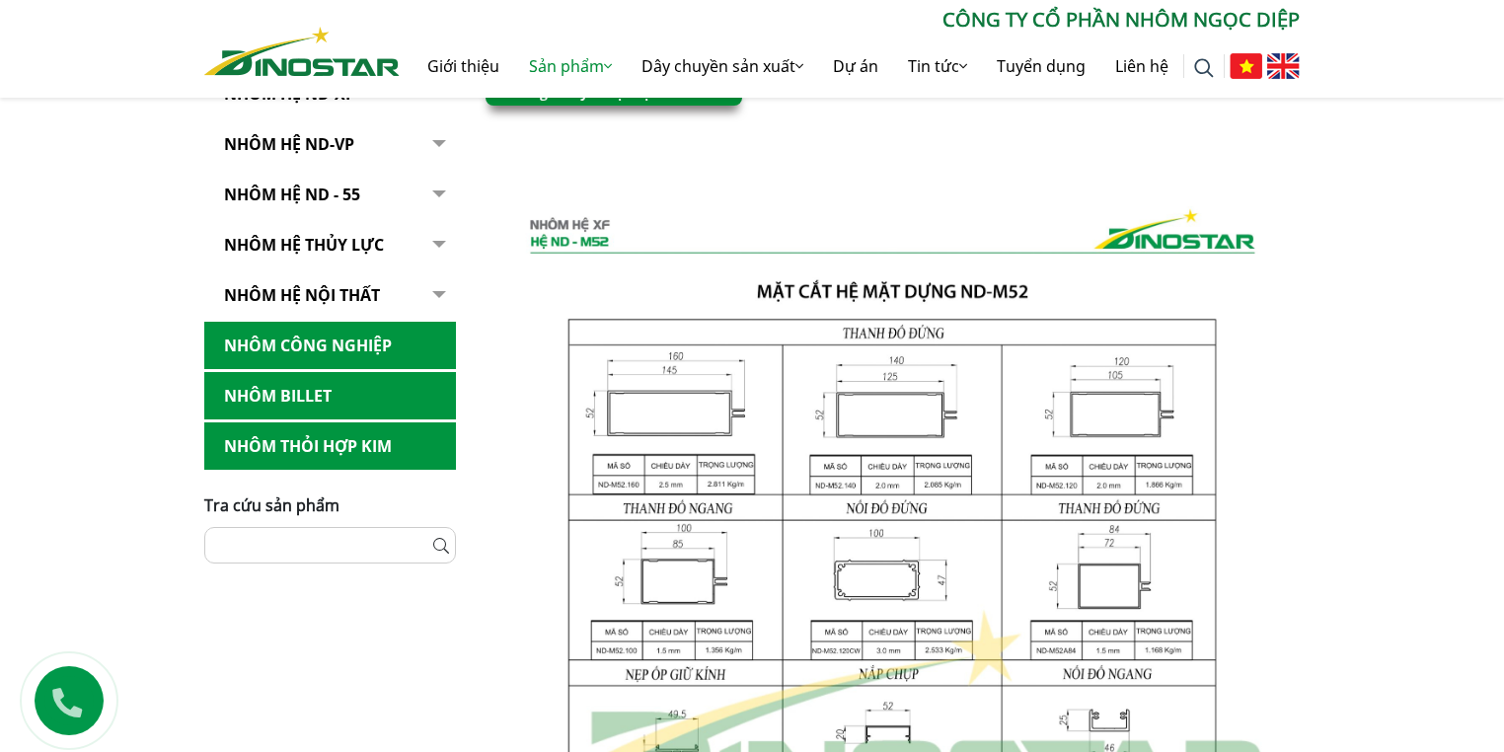
scroll to position [711, 0]
